Goal: Transaction & Acquisition: Obtain resource

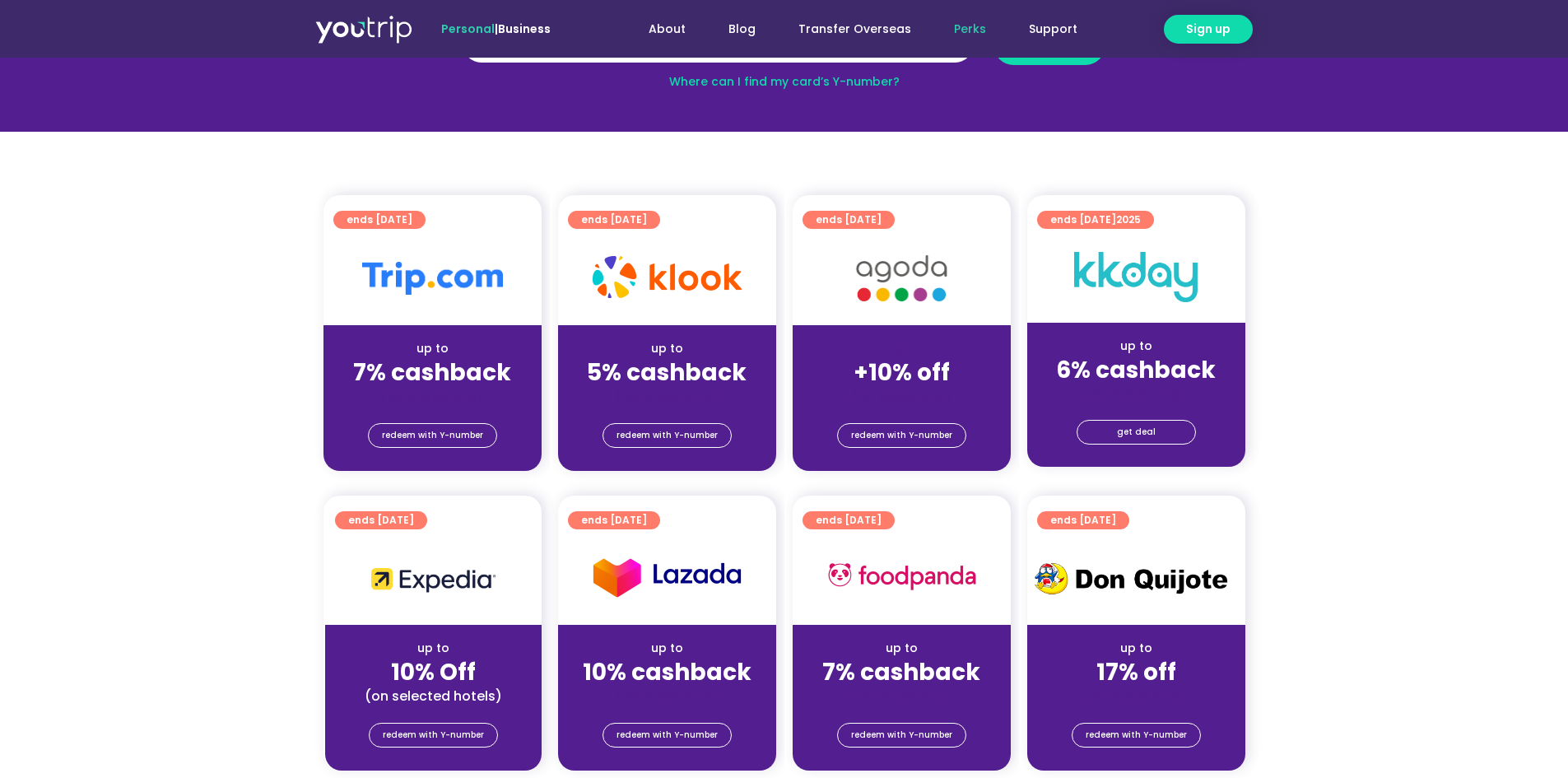
scroll to position [247, 0]
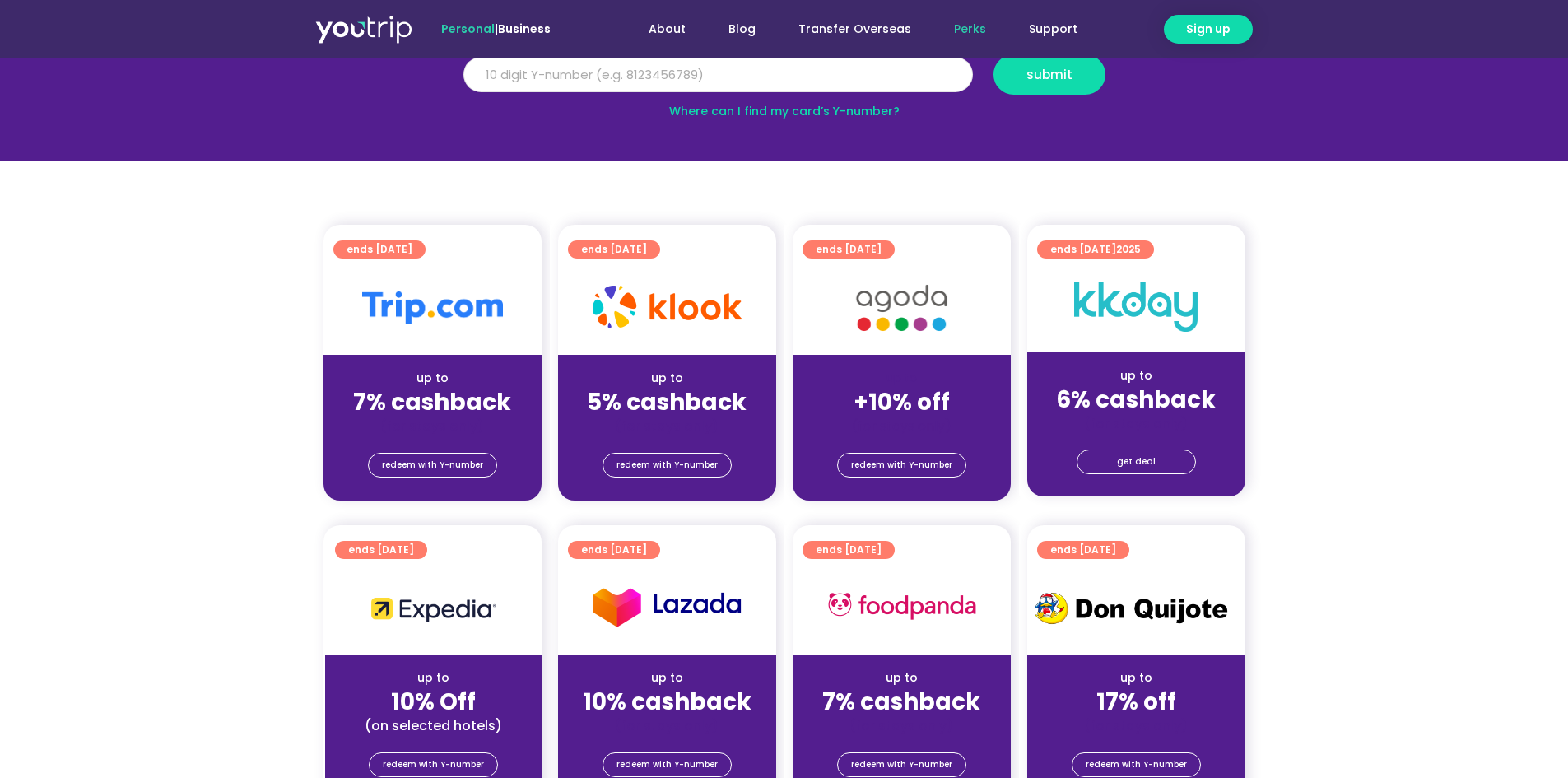
click at [733, 88] on input "Y Number" at bounding box center [718, 75] width 510 height 36
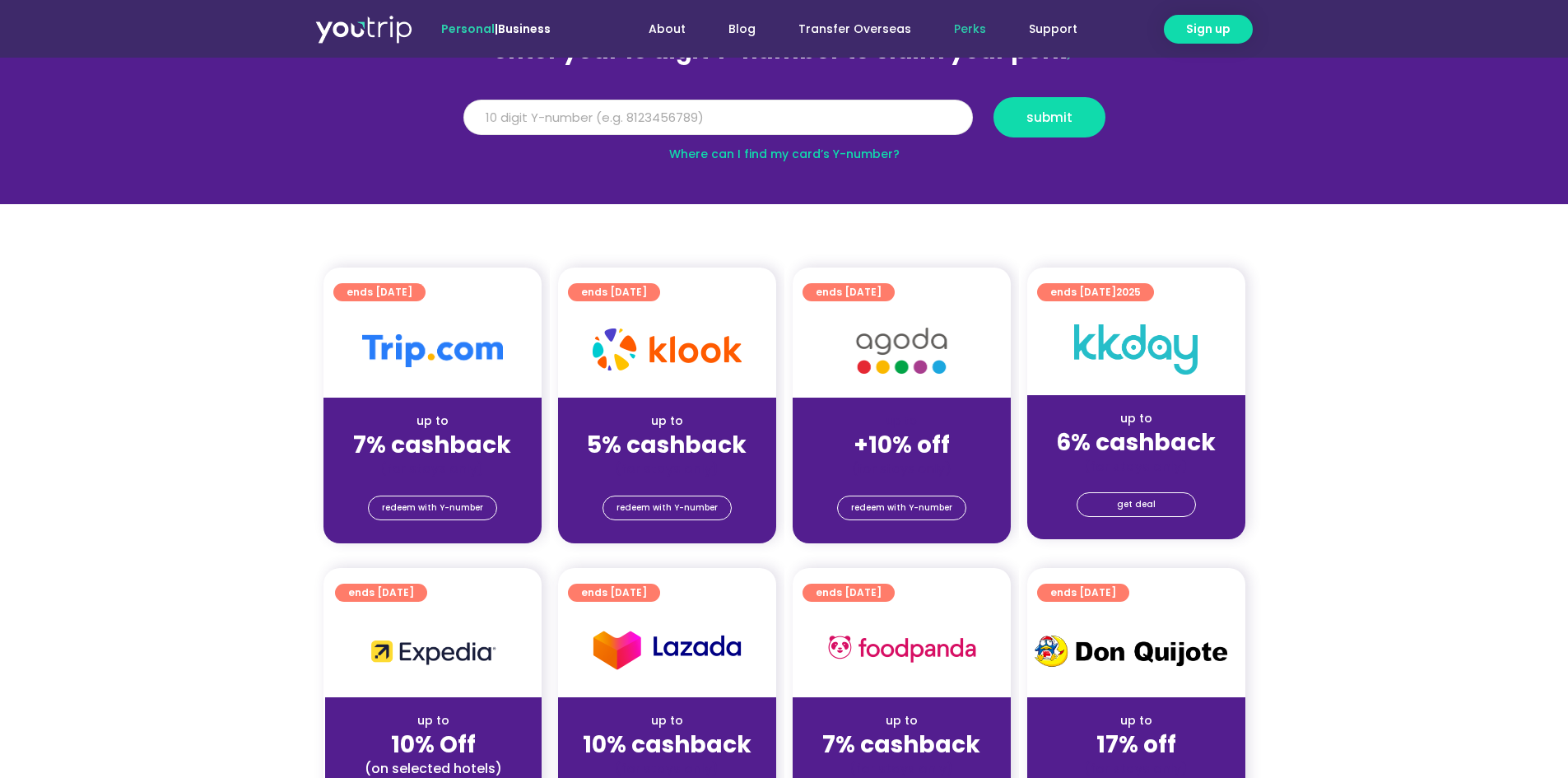
scroll to position [165, 0]
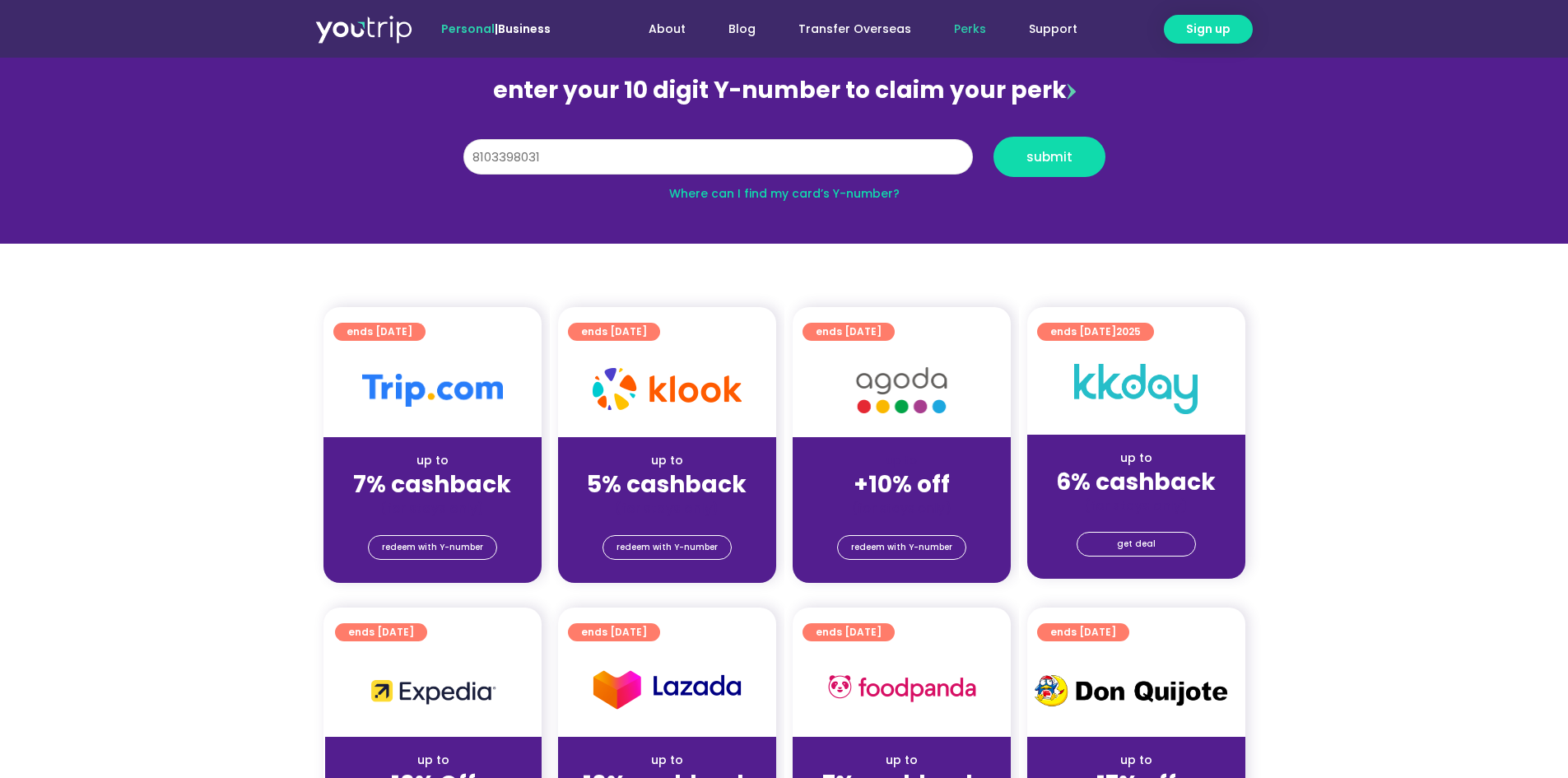
type input "8103398031"
click at [993, 137] on button "submit" at bounding box center [1049, 157] width 112 height 40
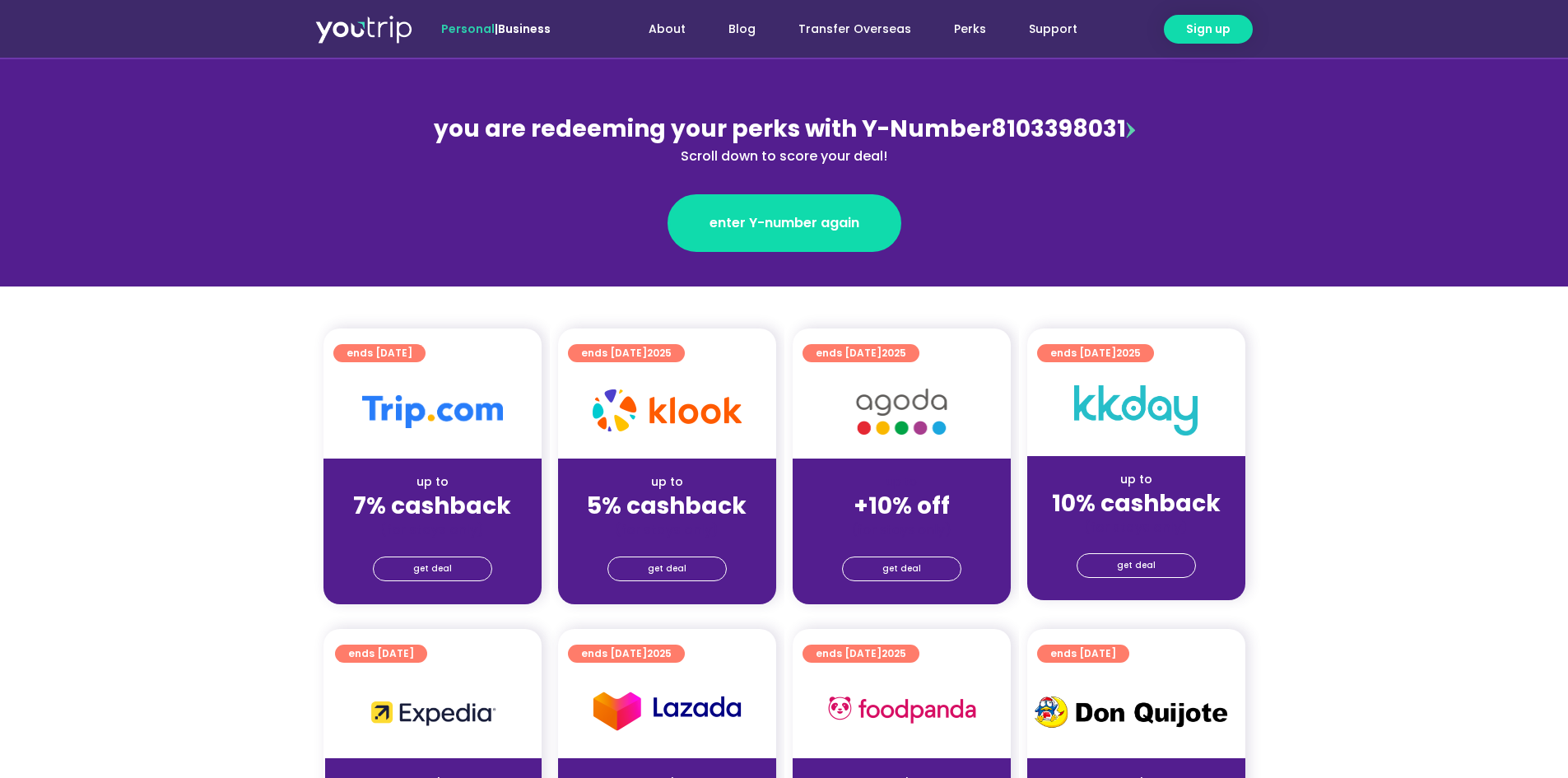
scroll to position [165, 0]
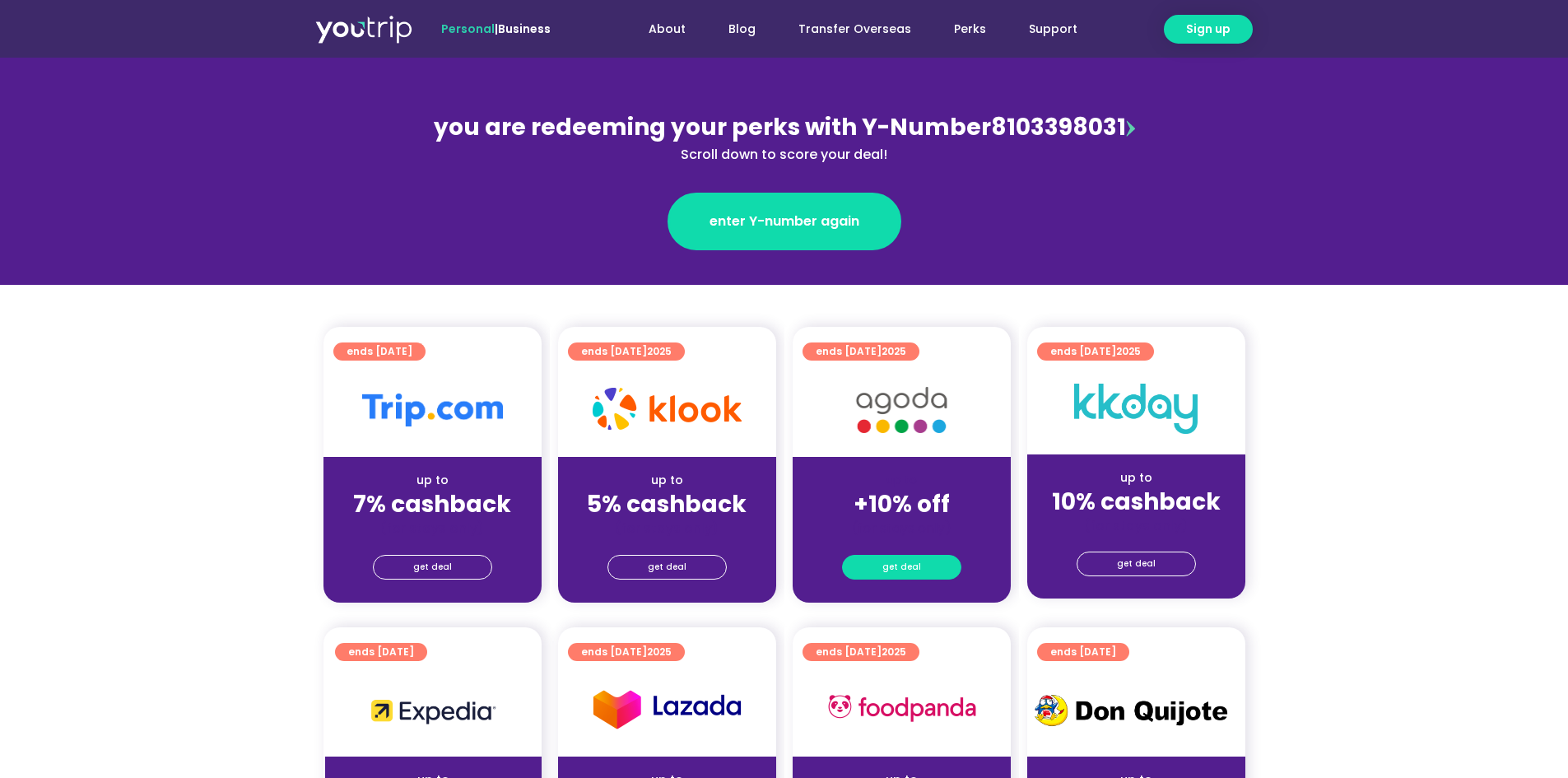
click at [894, 564] on span "get deal" at bounding box center [901, 567] width 38 height 23
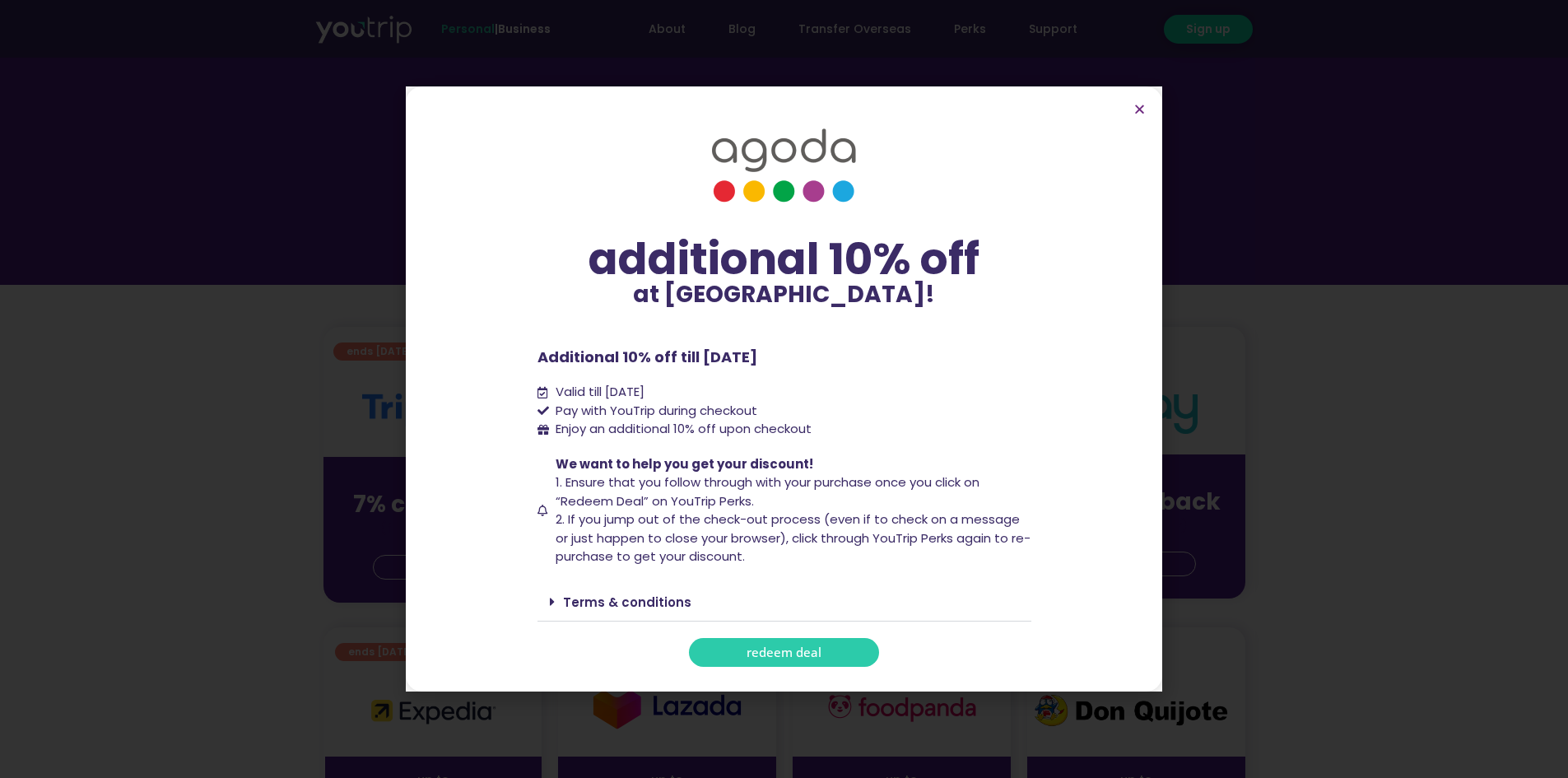
click at [796, 652] on span "redeem deal" at bounding box center [784, 652] width 75 height 12
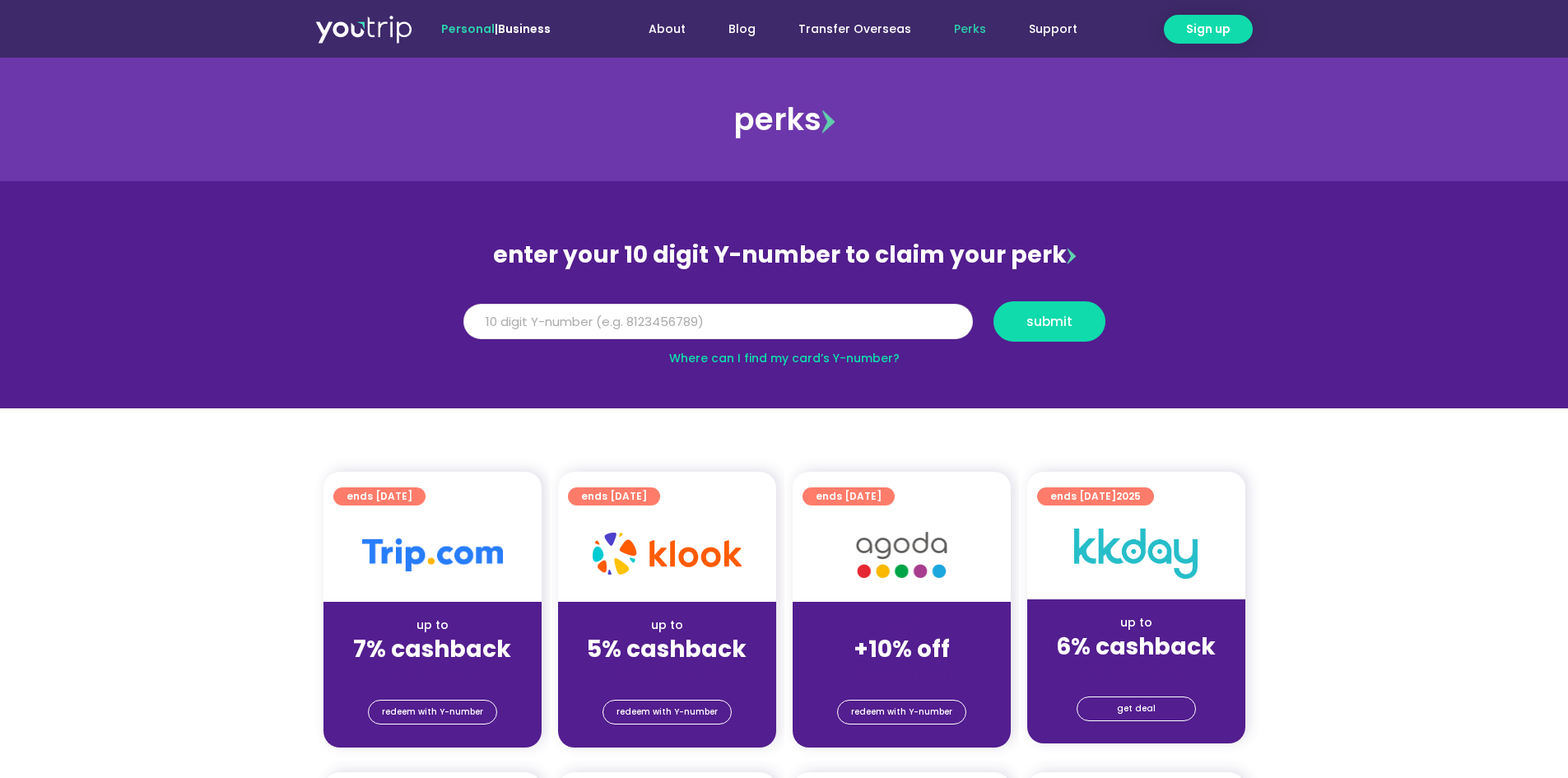
click at [787, 318] on input "Y Number" at bounding box center [718, 322] width 510 height 36
click at [784, 308] on input "Y Number" at bounding box center [718, 322] width 510 height 36
click at [786, 309] on input "Y Number" at bounding box center [718, 322] width 510 height 36
type input "8103398031"
click at [1044, 339] on button "submit" at bounding box center [1049, 322] width 112 height 40
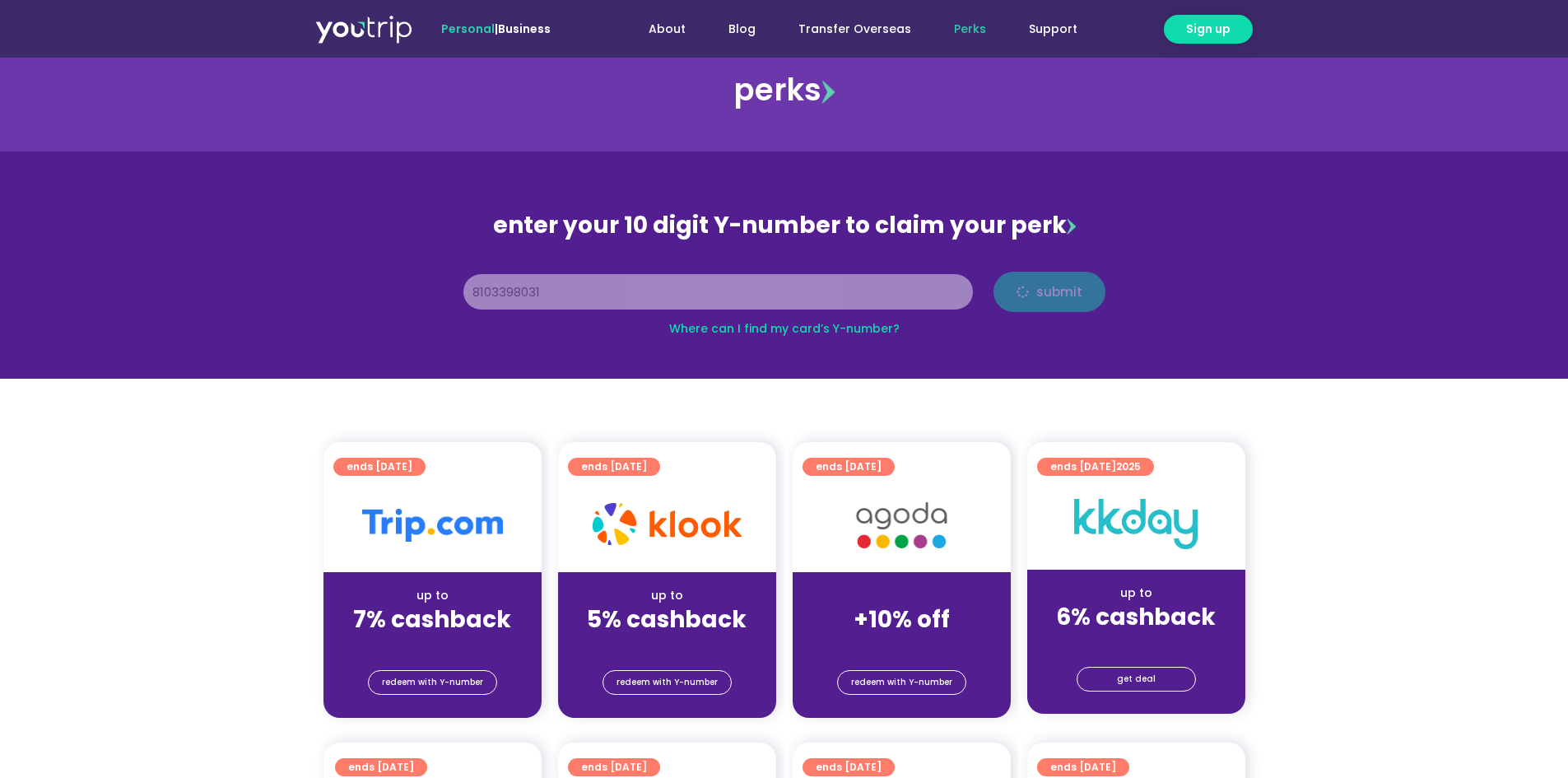
scroll to position [82, 0]
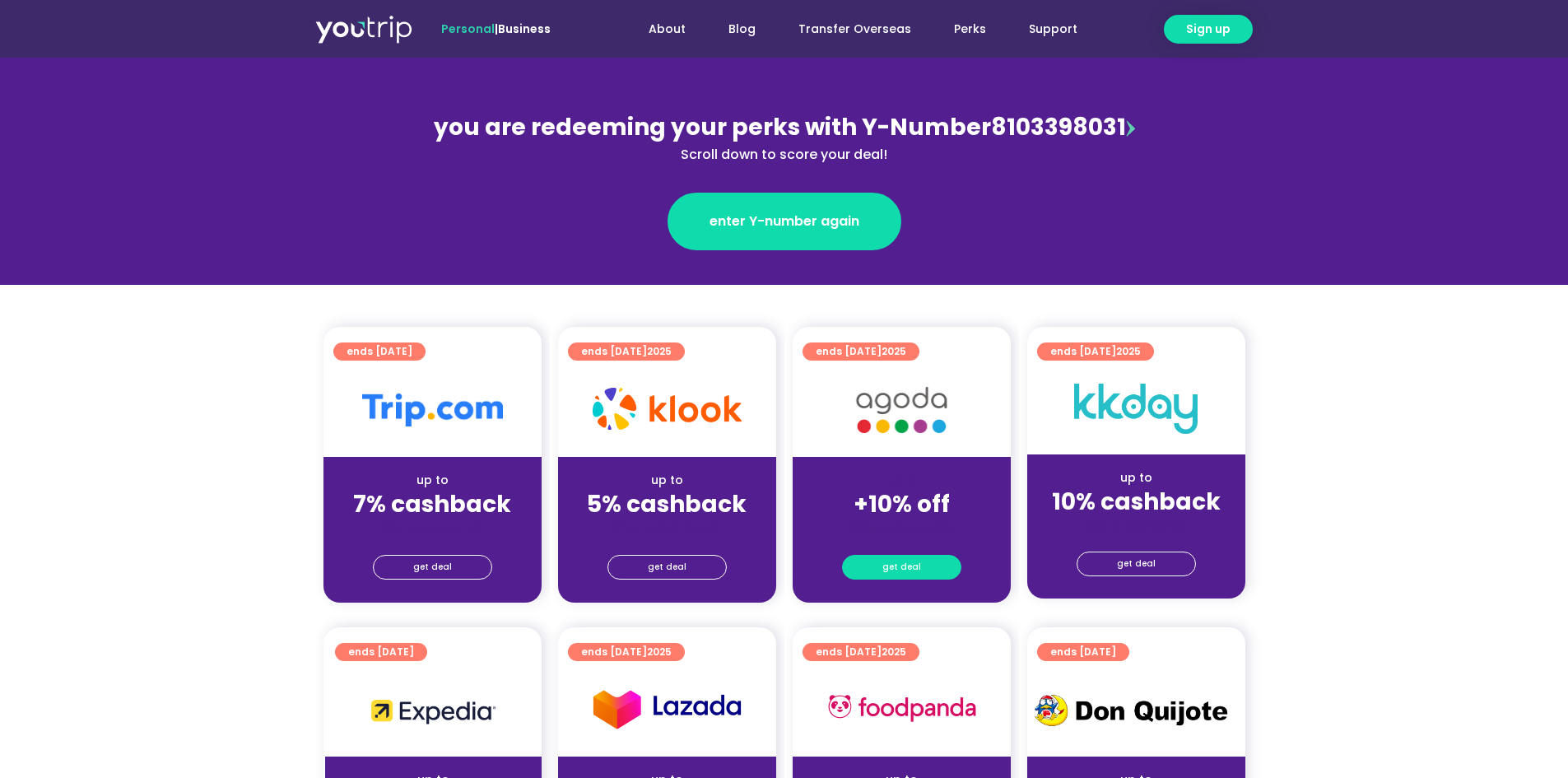
click at [909, 568] on span "get deal" at bounding box center [901, 567] width 38 height 23
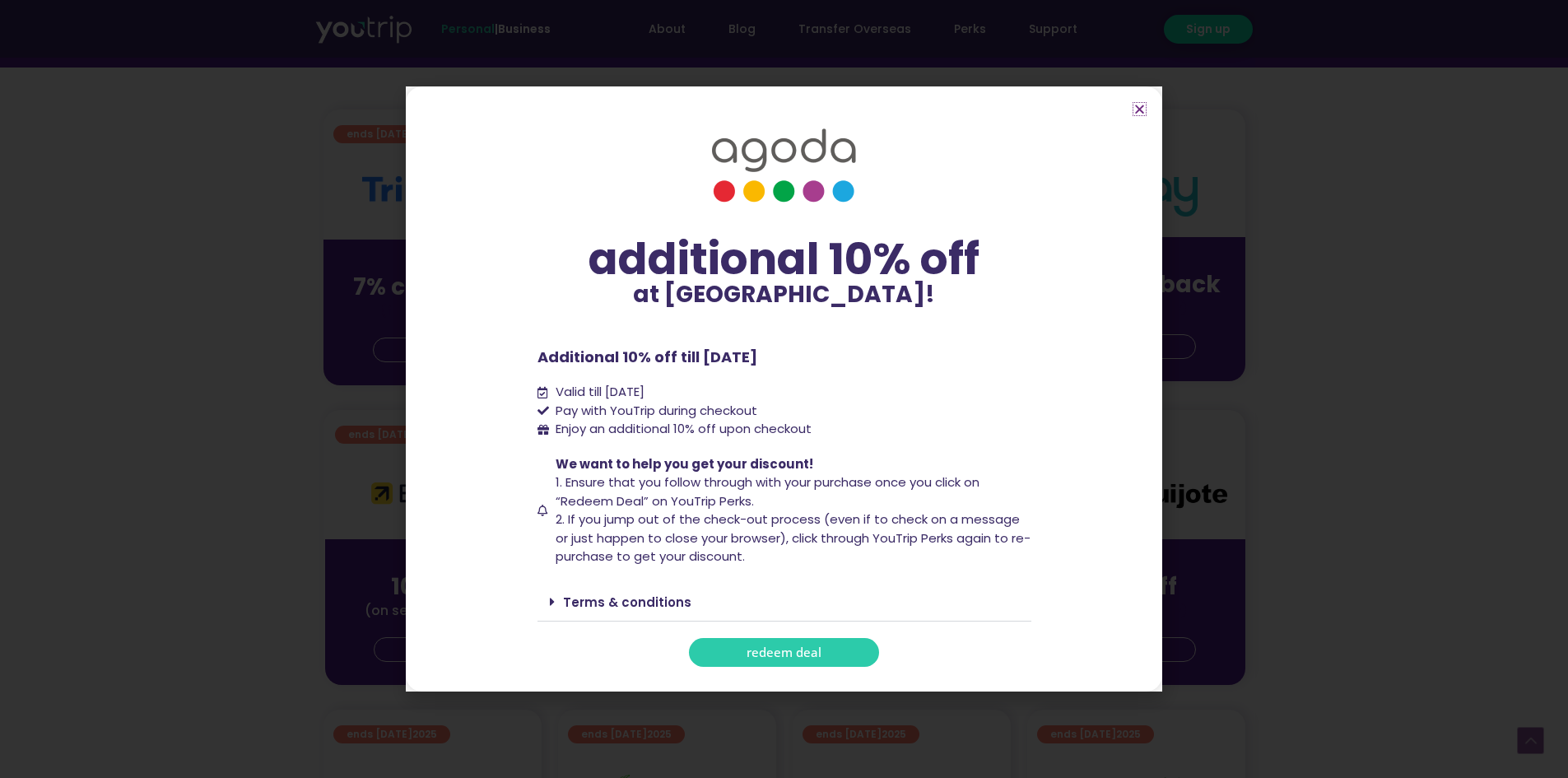
scroll to position [411, 0]
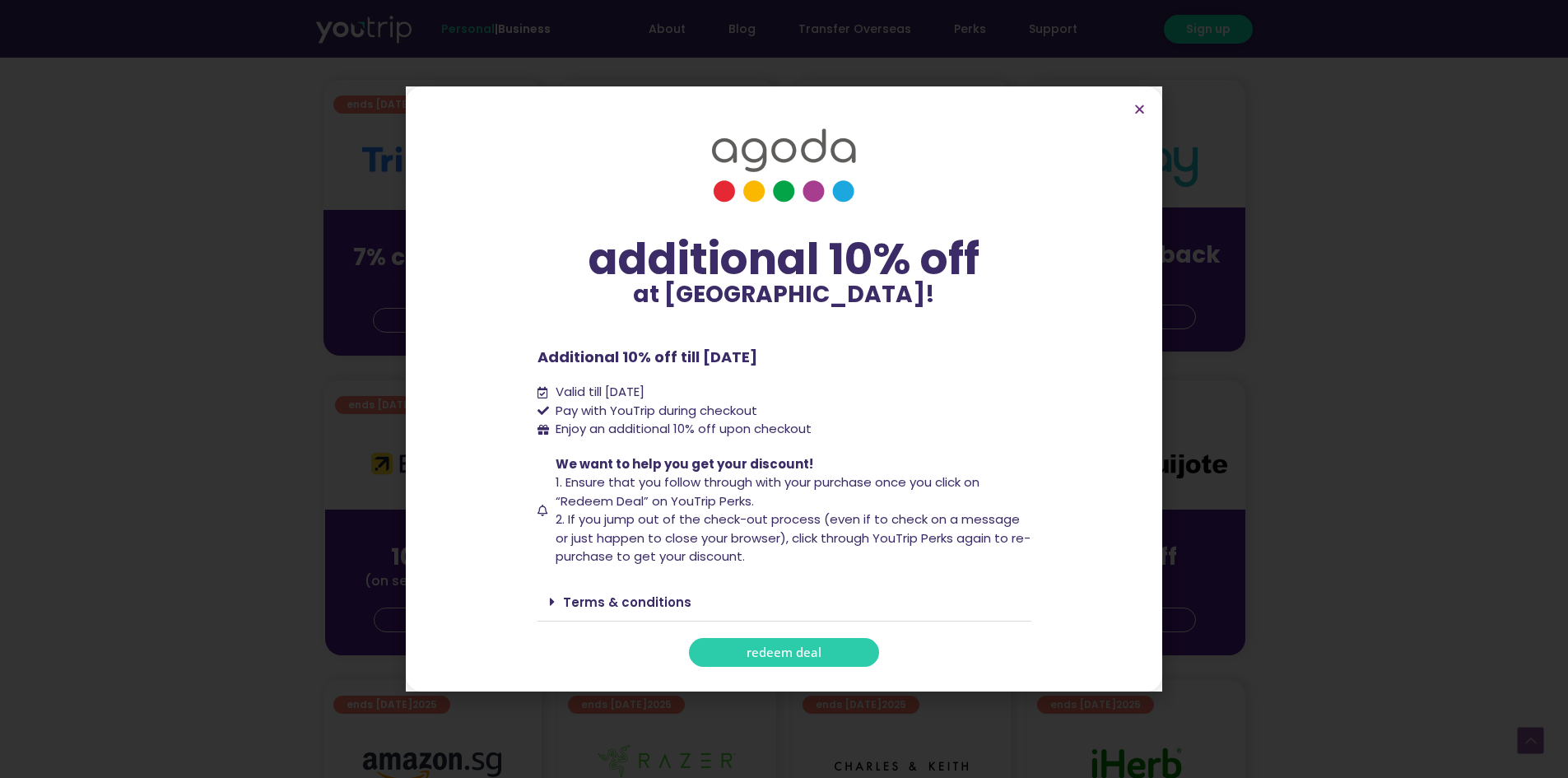
click at [649, 600] on link "Terms & conditions" at bounding box center [627, 602] width 128 height 17
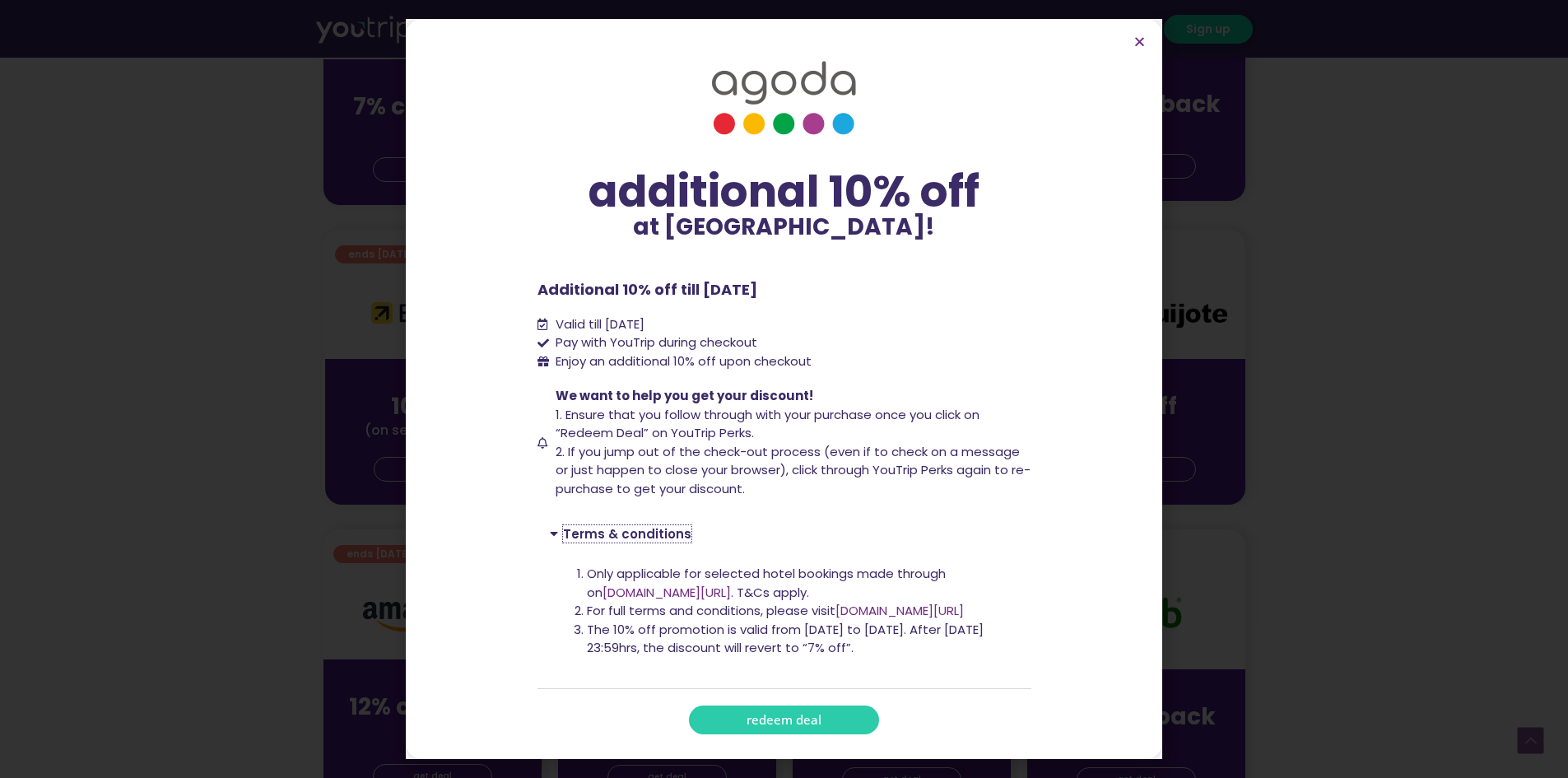
scroll to position [576, 0]
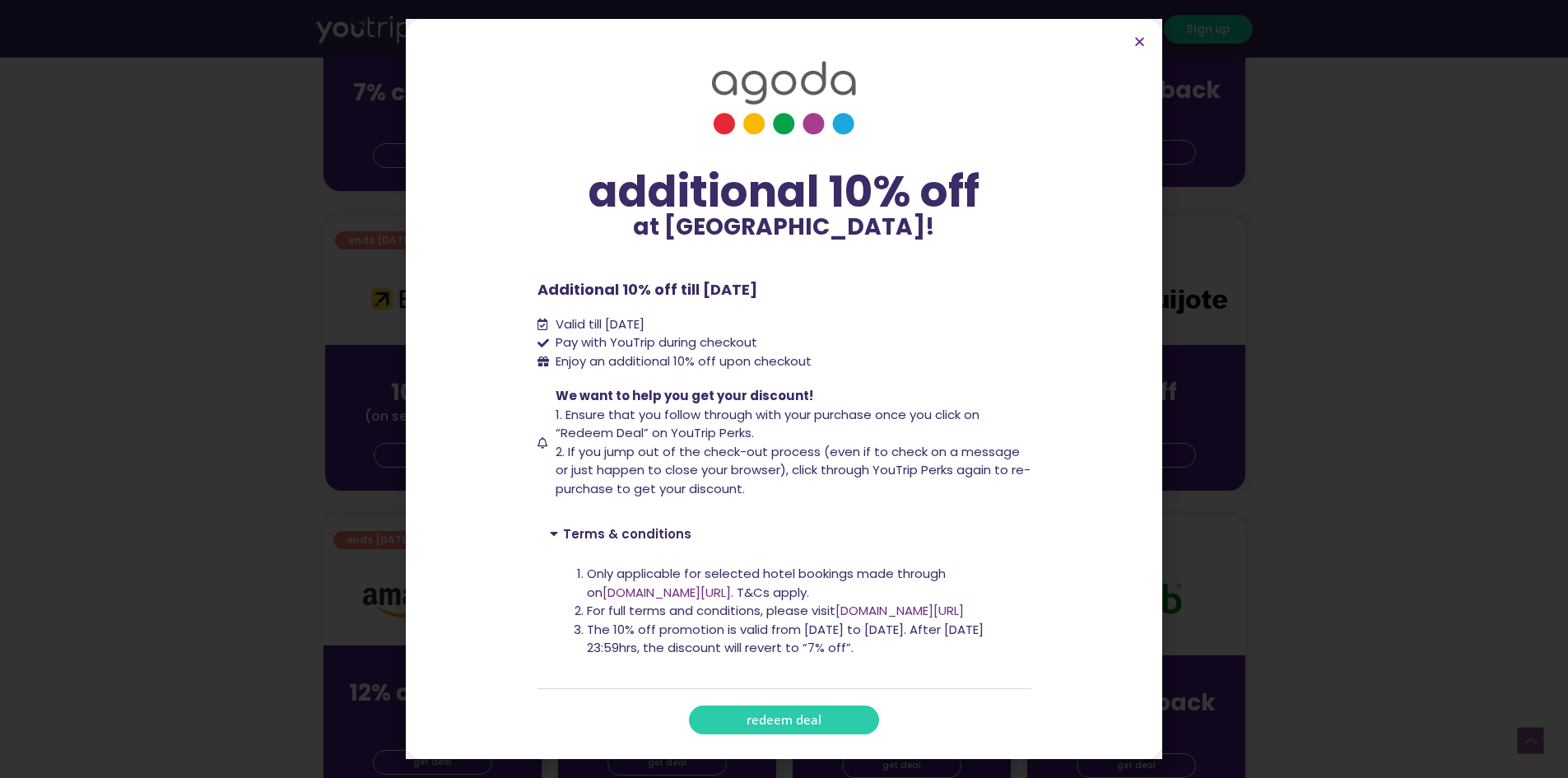
click at [789, 726] on span "redeem deal" at bounding box center [784, 720] width 75 height 12
